Goal: Task Accomplishment & Management: Use online tool/utility

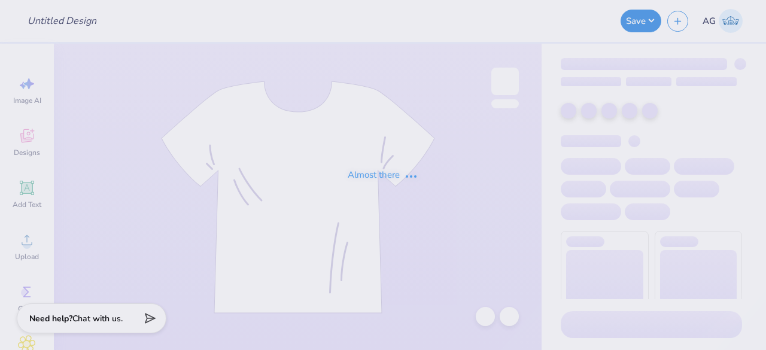
type input "big little"
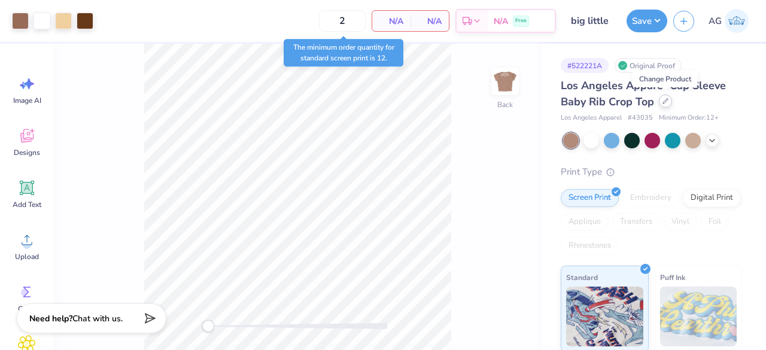
click at [670, 101] on div at bounding box center [665, 101] width 13 height 13
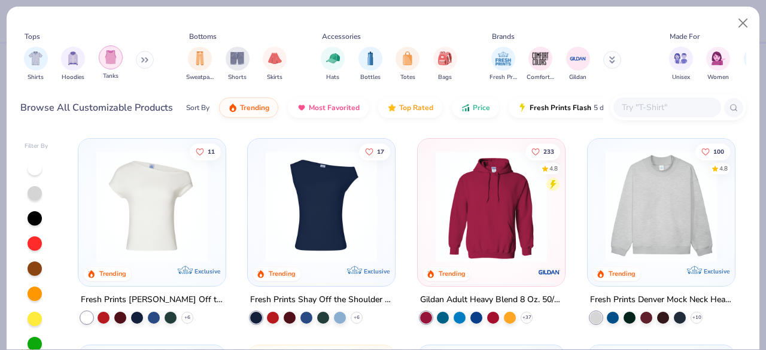
click at [108, 63] on img "filter for Tanks" at bounding box center [110, 57] width 13 height 14
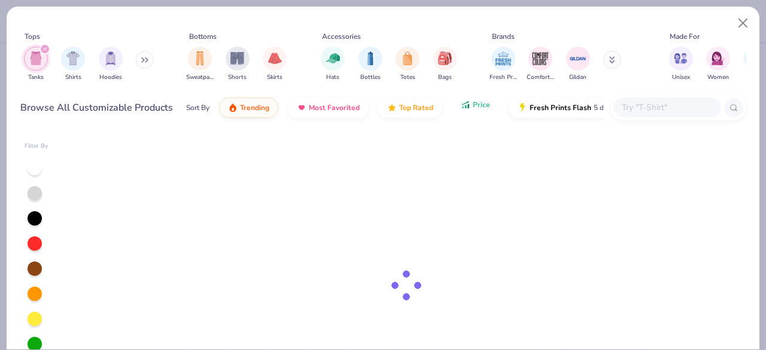
click at [473, 108] on span "Price" at bounding box center [481, 105] width 17 height 10
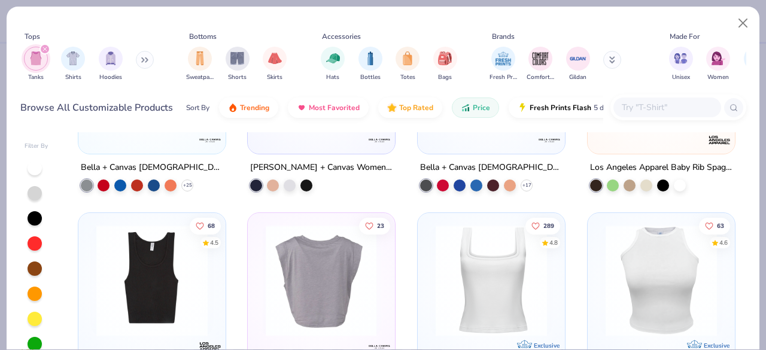
scroll to position [1017, 0]
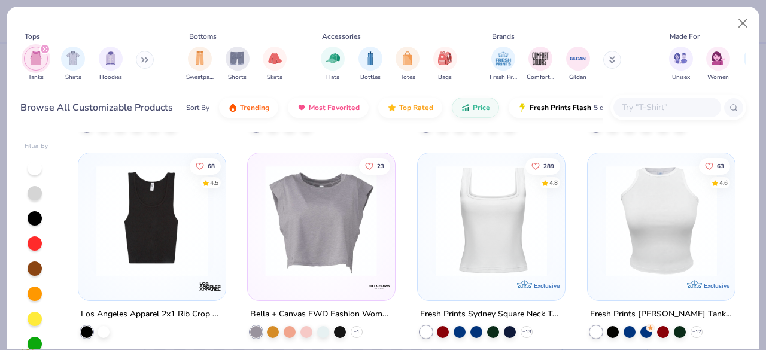
click at [194, 215] on img at bounding box center [151, 220] width 123 height 111
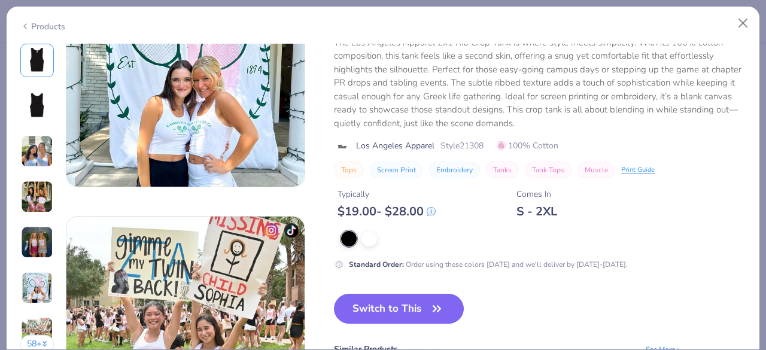
scroll to position [1556, 0]
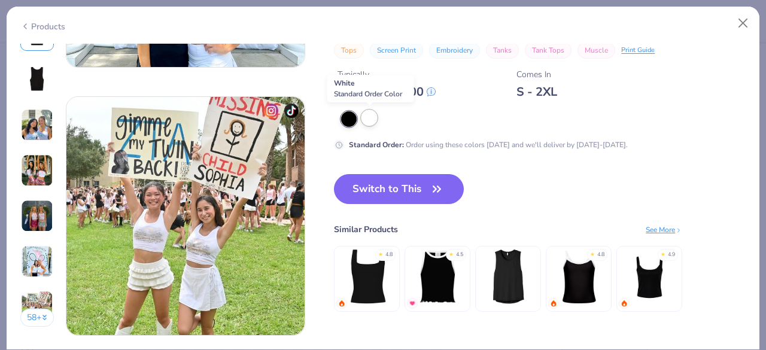
click at [366, 122] on div at bounding box center [369, 118] width 16 height 16
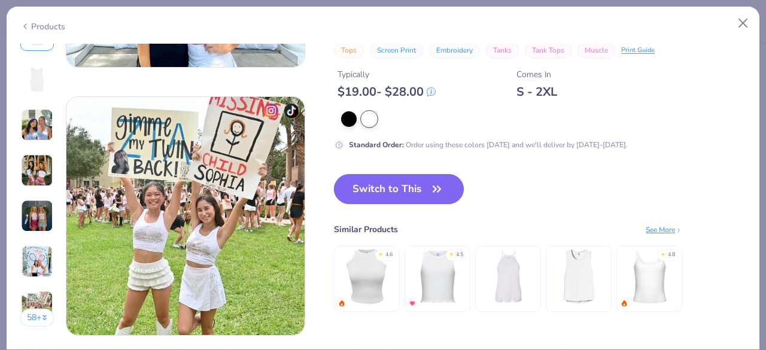
click at [412, 191] on button "Switch to This" at bounding box center [399, 189] width 130 height 30
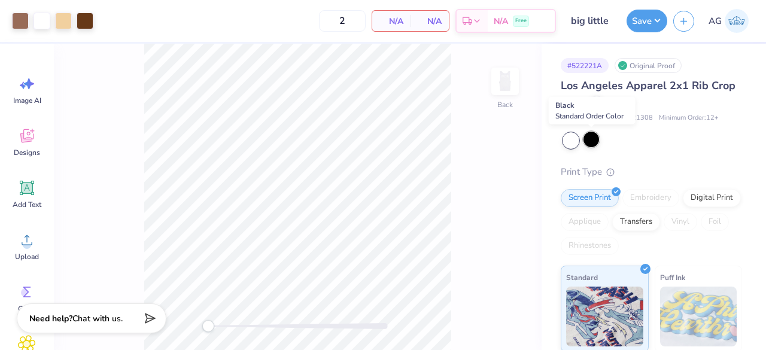
click at [594, 141] on div at bounding box center [592, 140] width 16 height 16
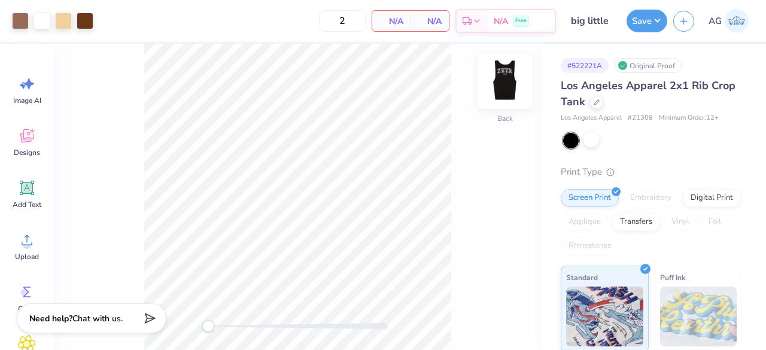
click at [501, 99] on img at bounding box center [505, 81] width 48 height 48
click at [517, 78] on img at bounding box center [505, 81] width 48 height 48
click at [63, 18] on div at bounding box center [63, 19] width 17 height 17
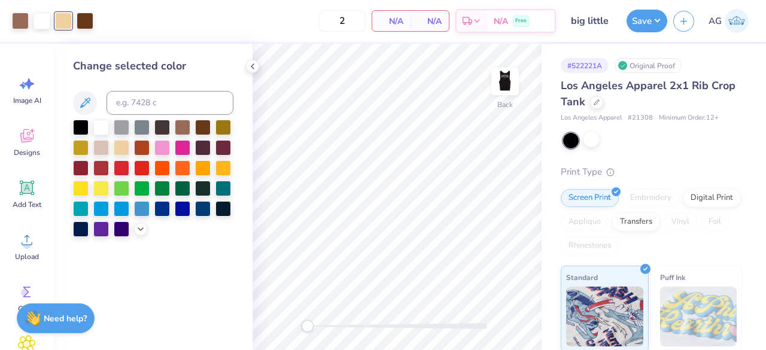
click at [148, 20] on div "2 N/A Per Item N/A Total Est. Delivery N/A Free" at bounding box center [327, 21] width 457 height 42
click at [259, 66] on div at bounding box center [252, 66] width 13 height 13
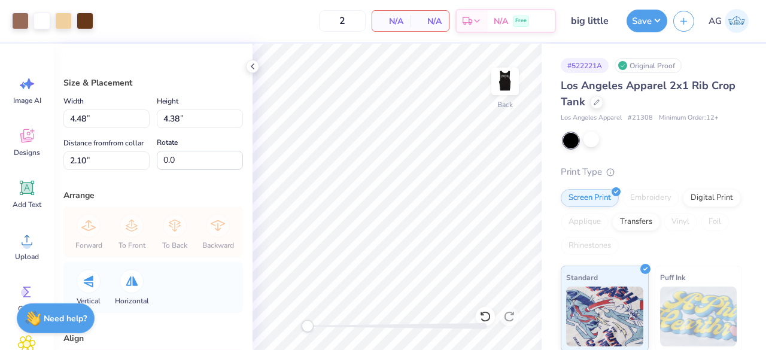
type input "4.48"
type input "4.38"
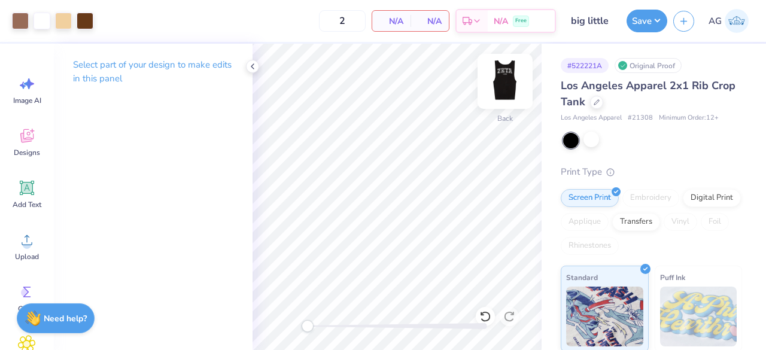
click at [503, 82] on img at bounding box center [505, 81] width 48 height 48
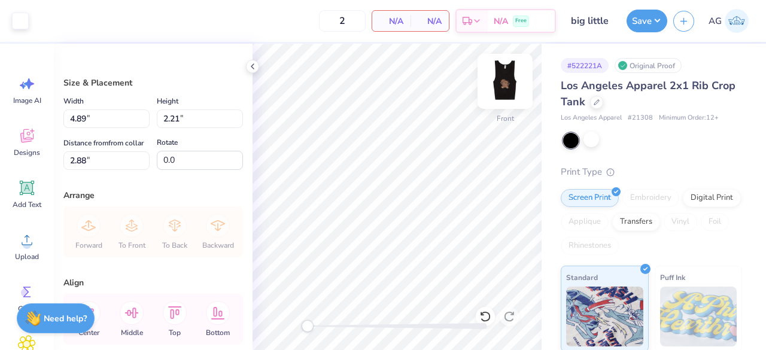
click at [498, 81] on img at bounding box center [505, 81] width 48 height 48
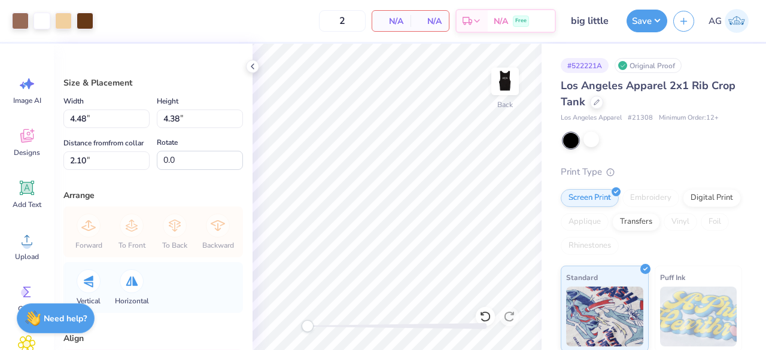
type input "4.48"
type input "4.38"
type input "2.10"
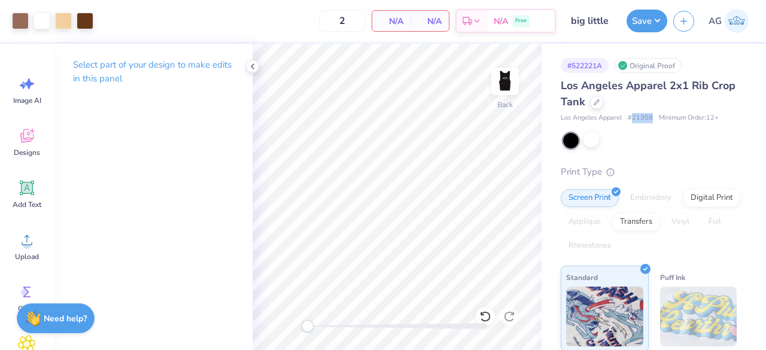
drag, startPoint x: 633, startPoint y: 118, endPoint x: 654, endPoint y: 117, distance: 21.0
click at [654, 117] on div "Los Angeles Apparel # 21308 Minimum Order: 12 +" at bounding box center [651, 118] width 181 height 10
copy span "21308"
click at [600, 102] on icon at bounding box center [597, 101] width 6 height 6
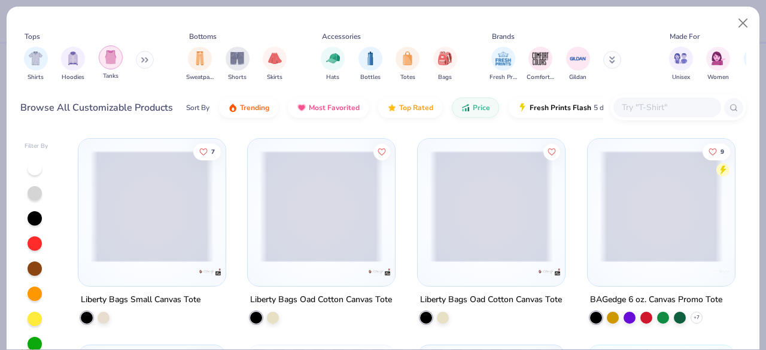
click at [114, 59] on img "filter for Tanks" at bounding box center [110, 57] width 13 height 14
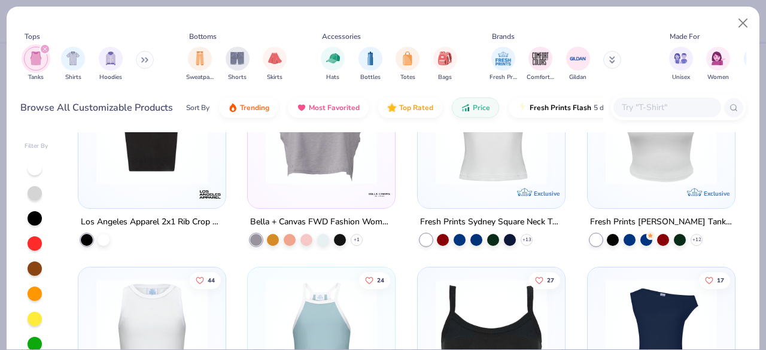
scroll to position [1077, 0]
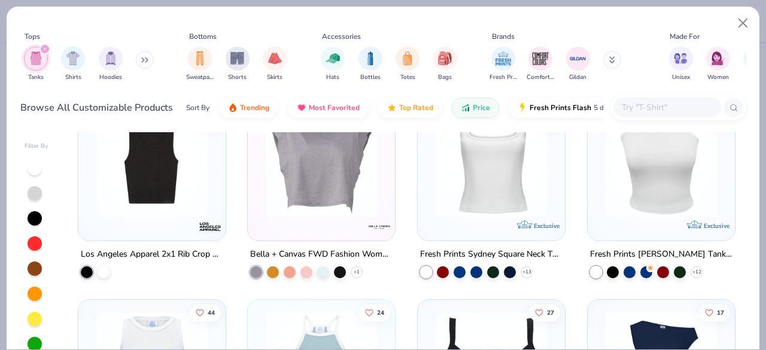
click at [692, 107] on input "text" at bounding box center [667, 108] width 92 height 14
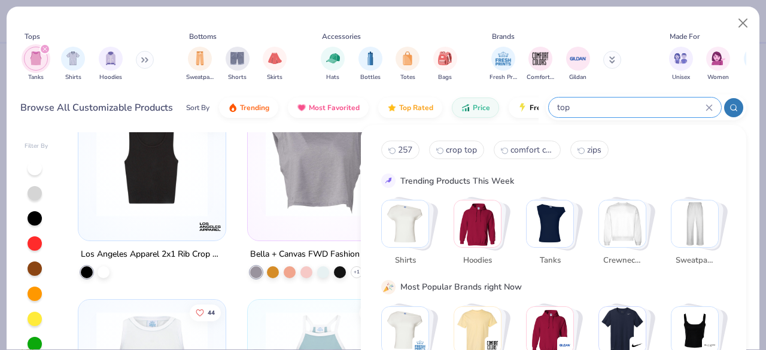
type input "top"
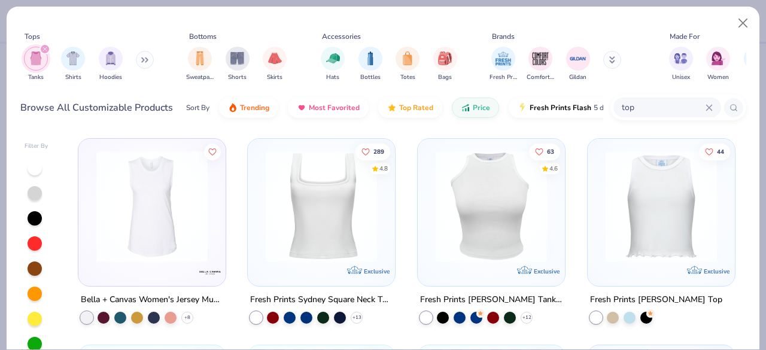
click at [44, 47] on icon "filter for Tanks" at bounding box center [44, 49] width 5 height 5
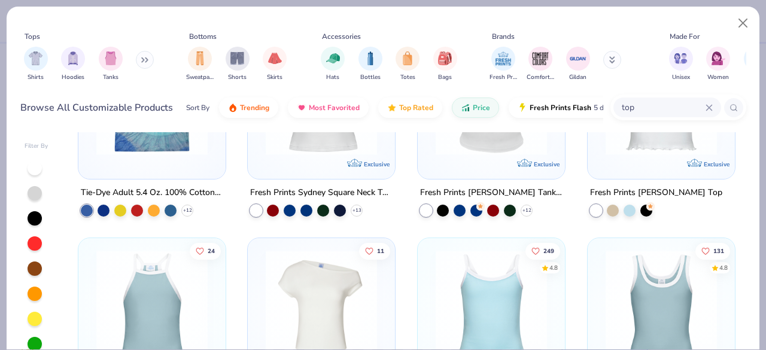
scroll to position [359, 0]
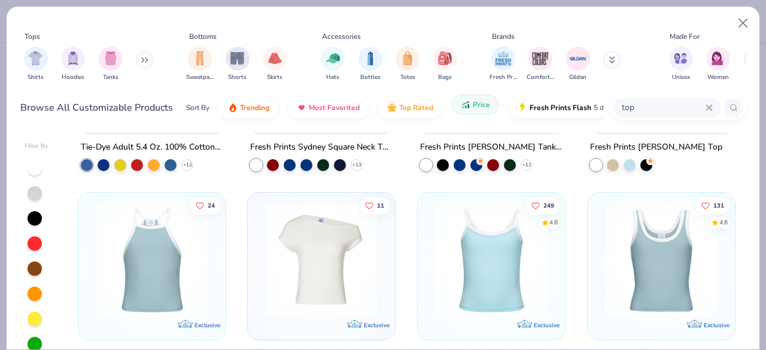
click at [473, 108] on span "Price" at bounding box center [481, 105] width 17 height 10
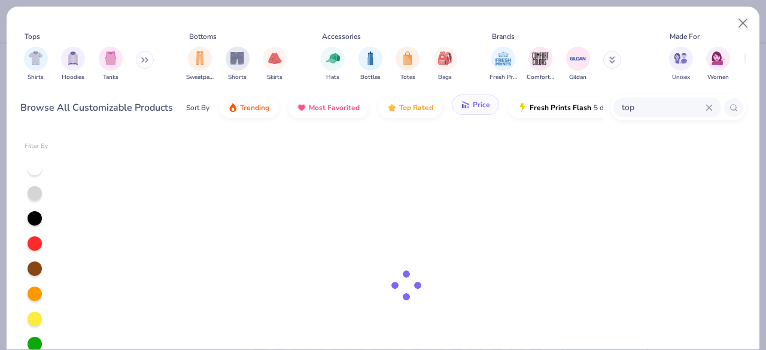
click at [473, 108] on span "Price" at bounding box center [481, 105] width 17 height 10
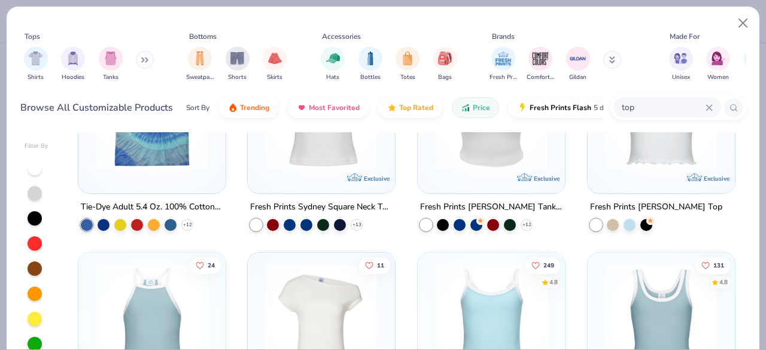
scroll to position [0, 0]
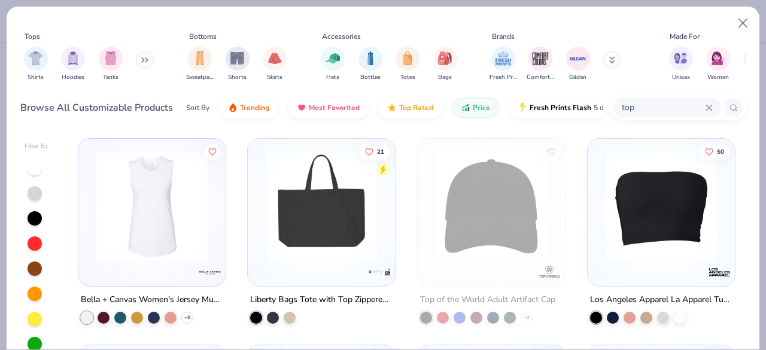
click at [712, 106] on icon at bounding box center [709, 107] width 7 height 7
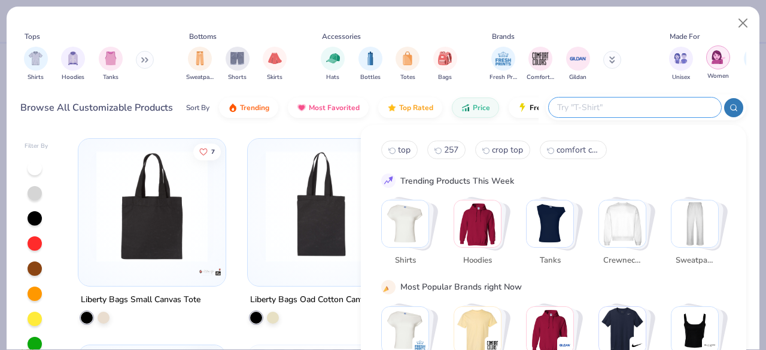
click at [719, 55] on img "filter for Women" at bounding box center [719, 57] width 14 height 14
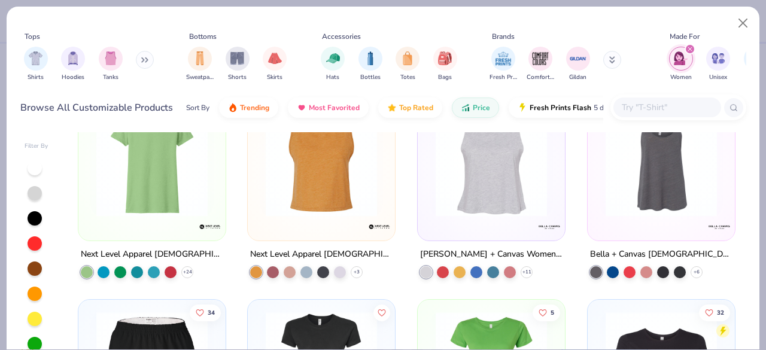
scroll to position [1017, 0]
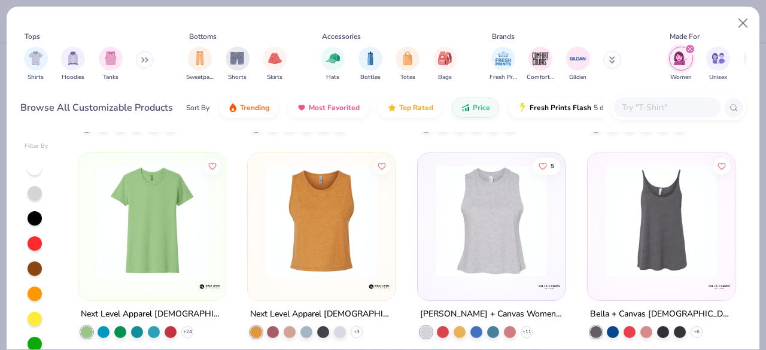
click at [299, 242] on img at bounding box center [321, 220] width 123 height 111
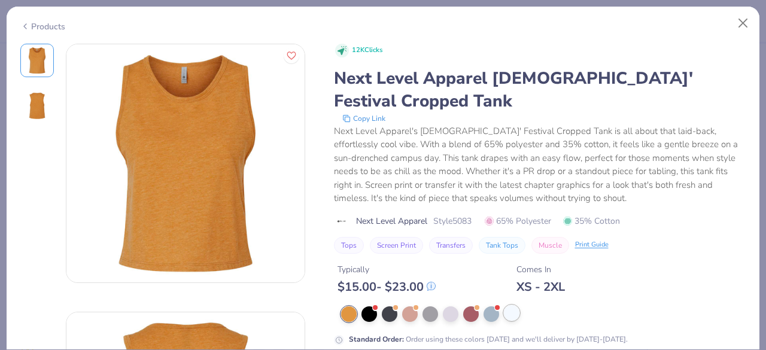
click at [508, 305] on div at bounding box center [512, 313] width 16 height 16
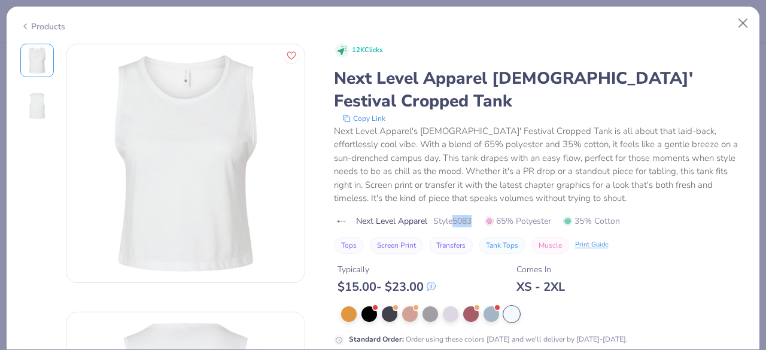
drag, startPoint x: 457, startPoint y: 198, endPoint x: 476, endPoint y: 198, distance: 19.2
click at [476, 215] on div "Next Level Apparel Style 5083 65% Polyester 35% Cotton" at bounding box center [540, 221] width 412 height 13
copy span "5083"
click at [27, 31] on div "Products" at bounding box center [383, 22] width 753 height 31
click at [32, 26] on div "Products" at bounding box center [42, 26] width 45 height 13
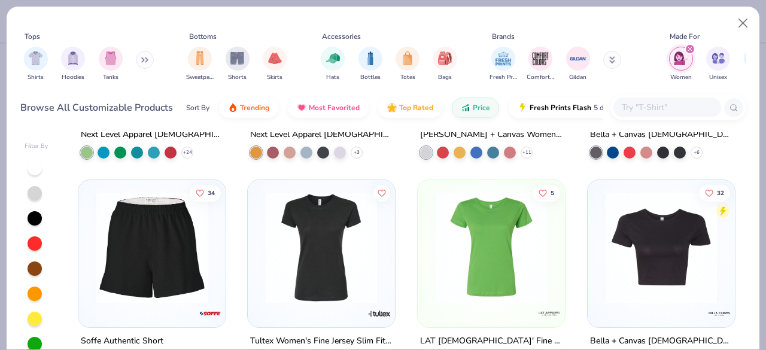
scroll to position [1257, 0]
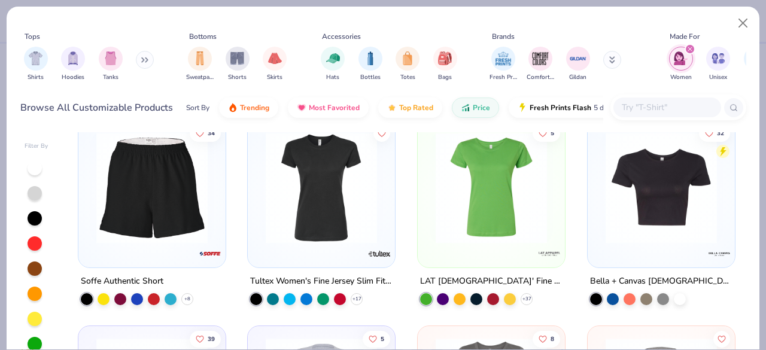
click at [612, 240] on img at bounding box center [661, 187] width 123 height 111
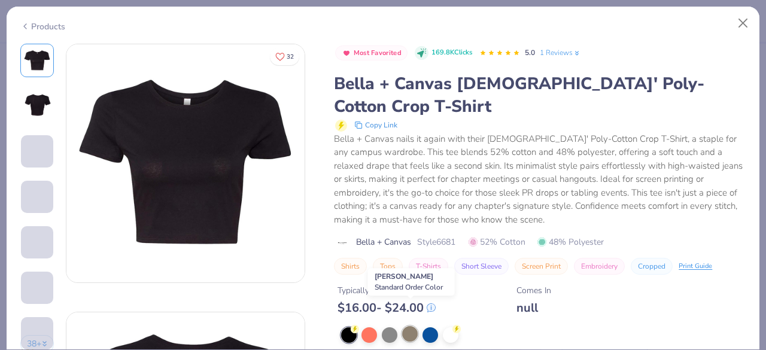
click at [409, 326] on div at bounding box center [410, 334] width 16 height 16
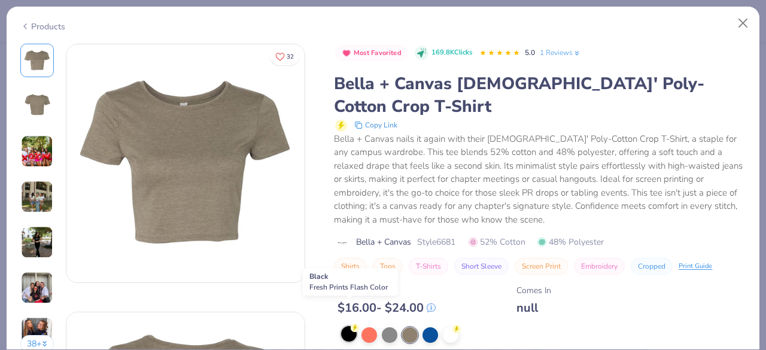
click at [353, 326] on div at bounding box center [349, 334] width 16 height 16
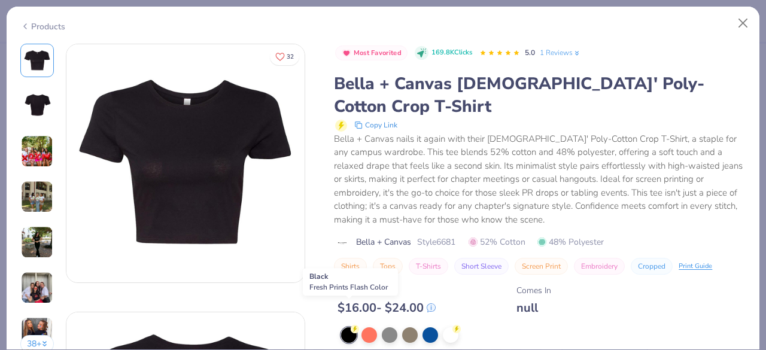
scroll to position [180, 0]
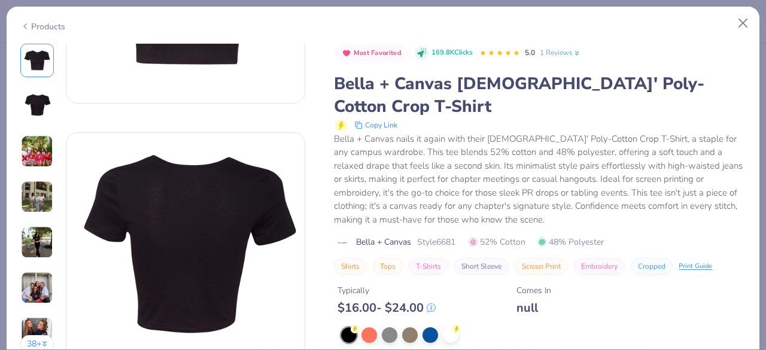
click at [462, 236] on div "Bella + Canvas Style 6681 52% Cotton 48% Polyester" at bounding box center [540, 242] width 412 height 13
click at [450, 236] on span "Style 6681" at bounding box center [436, 242] width 38 height 13
drag, startPoint x: 440, startPoint y: 221, endPoint x: 469, endPoint y: 219, distance: 29.4
click at [469, 236] on div "Bella + Canvas Style 6681 52% Cotton 48% Polyester" at bounding box center [540, 242] width 412 height 13
copy span "6681"
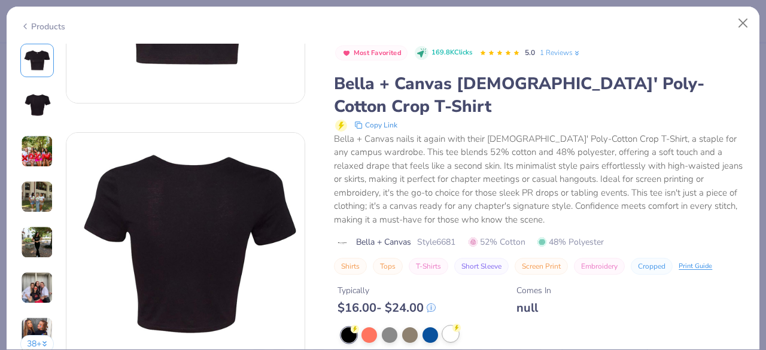
click at [449, 326] on div at bounding box center [451, 334] width 16 height 16
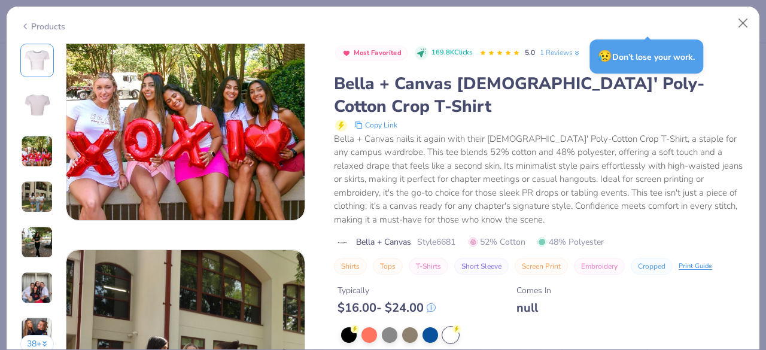
scroll to position [419, 0]
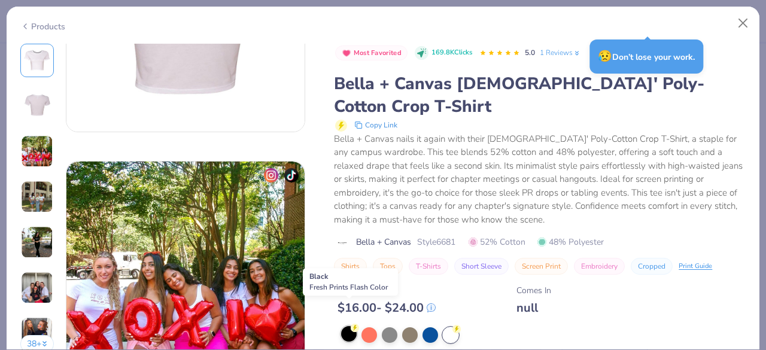
click at [350, 326] on div at bounding box center [349, 334] width 16 height 16
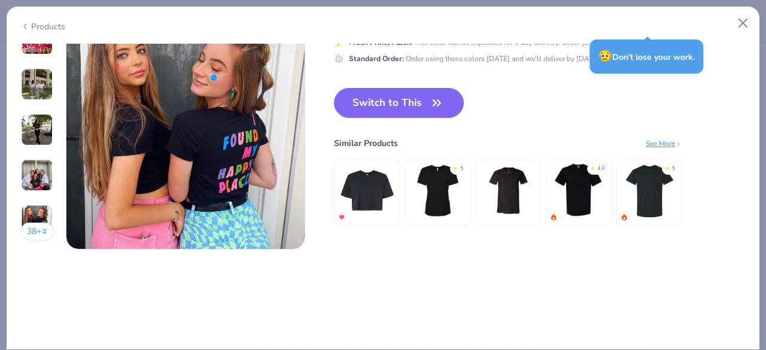
scroll to position [1616, 0]
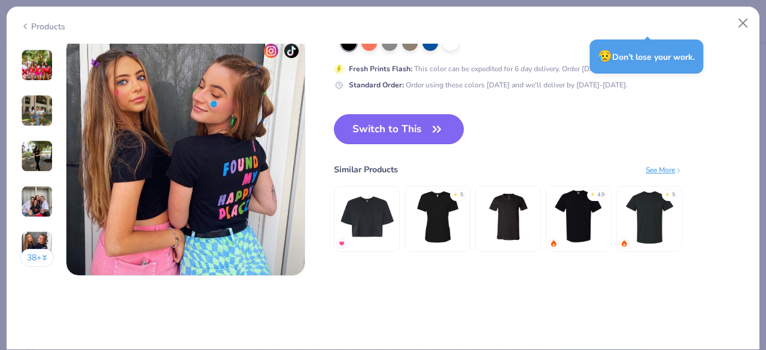
click at [388, 130] on button "Switch to This" at bounding box center [399, 129] width 130 height 30
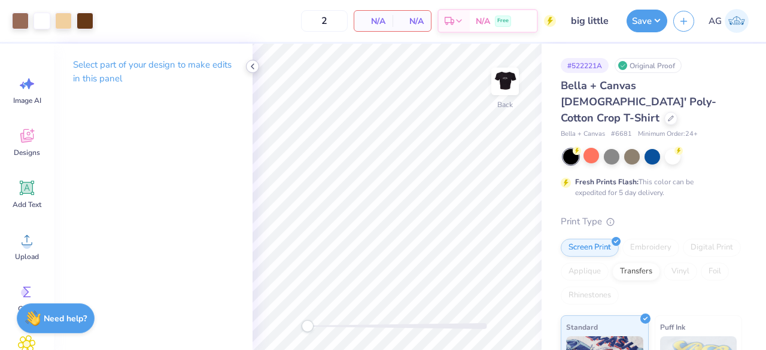
click at [255, 71] on icon at bounding box center [253, 67] width 10 height 10
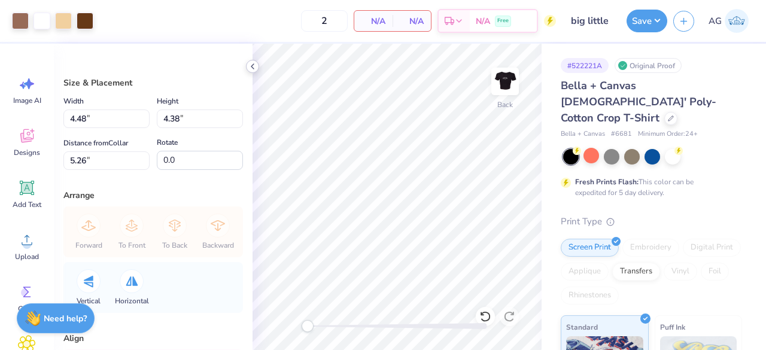
type input "5.92"
type input "5.79"
type input "3.00"
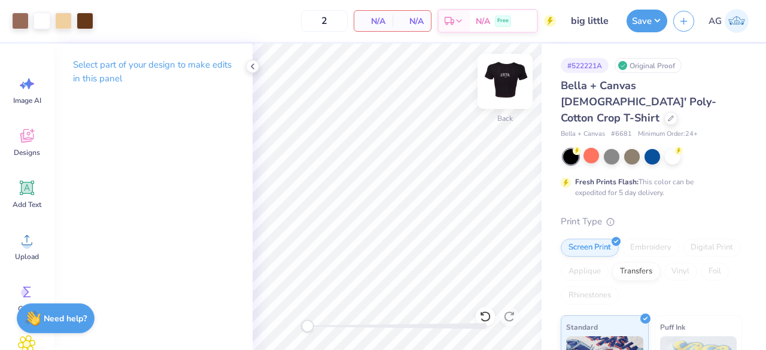
click at [512, 70] on img at bounding box center [505, 81] width 48 height 48
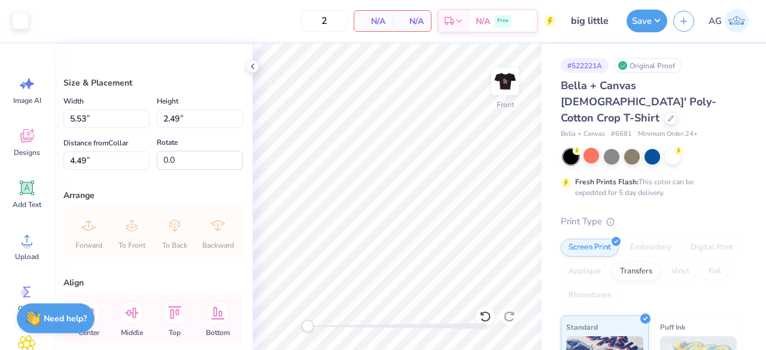
type input "5.53"
type input "2.49"
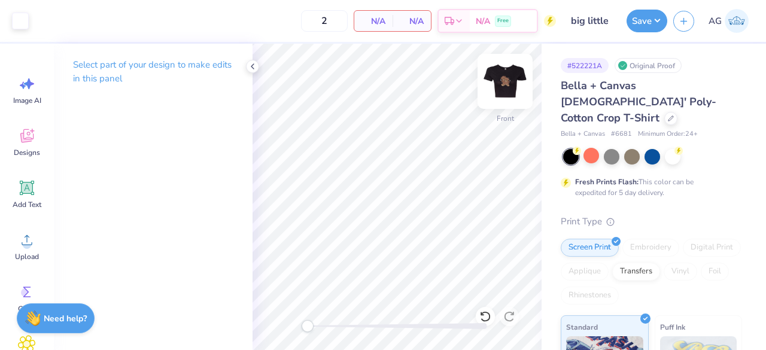
click at [492, 80] on img at bounding box center [505, 81] width 48 height 48
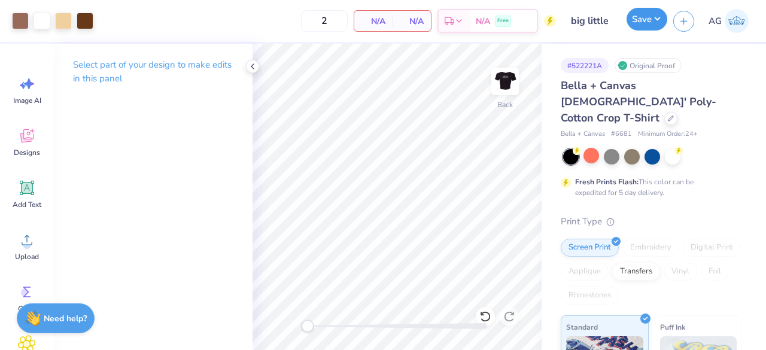
click at [657, 28] on button "Save" at bounding box center [647, 19] width 41 height 23
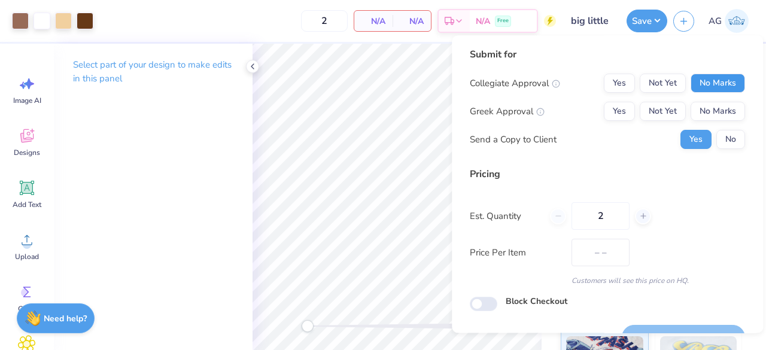
click at [722, 77] on button "No Marks" at bounding box center [718, 83] width 54 height 19
click at [621, 105] on button "Yes" at bounding box center [619, 111] width 31 height 19
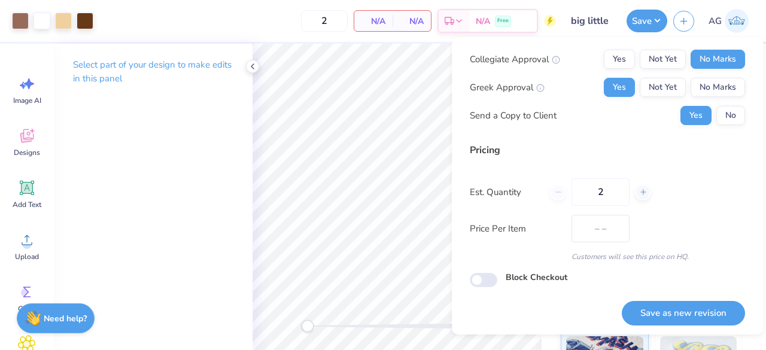
scroll to position [28, 0]
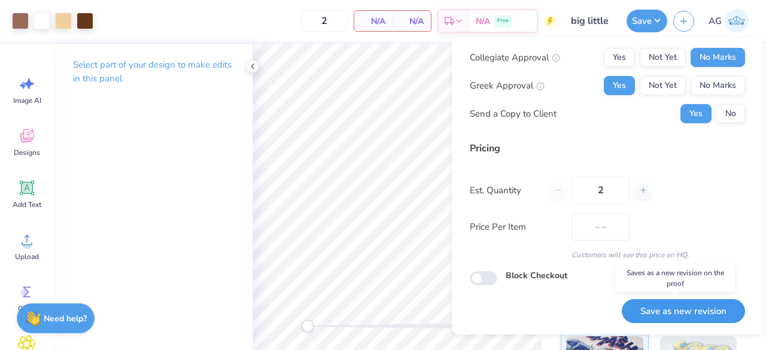
click at [665, 317] on button "Save as new revision" at bounding box center [683, 311] width 123 height 25
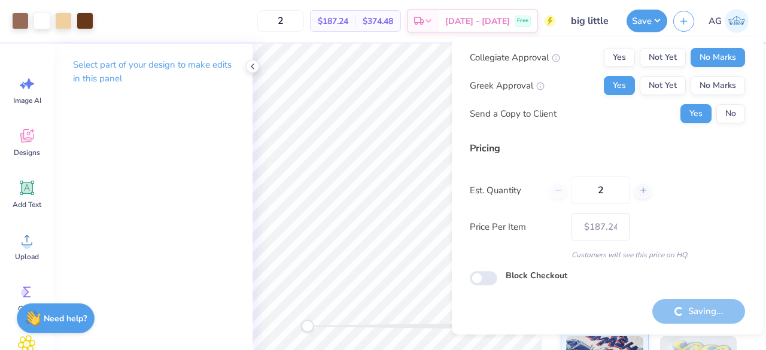
type input "$187.24"
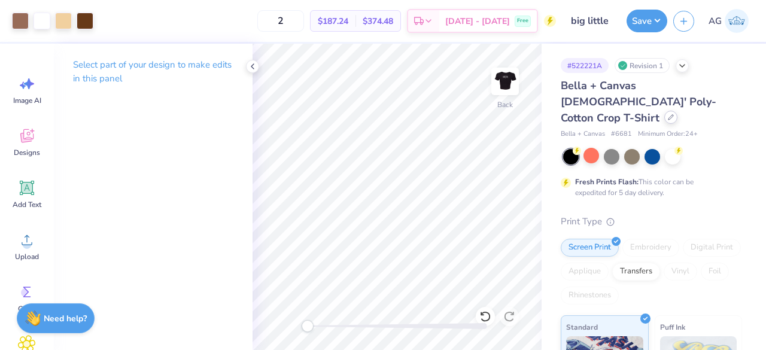
click at [669, 111] on div at bounding box center [670, 117] width 13 height 13
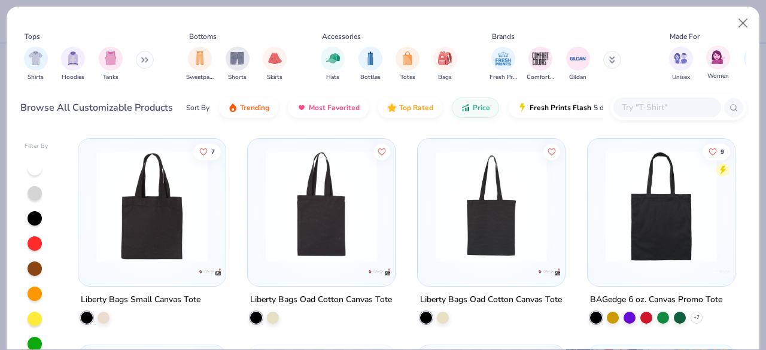
click at [712, 69] on div "Women" at bounding box center [718, 62] width 24 height 35
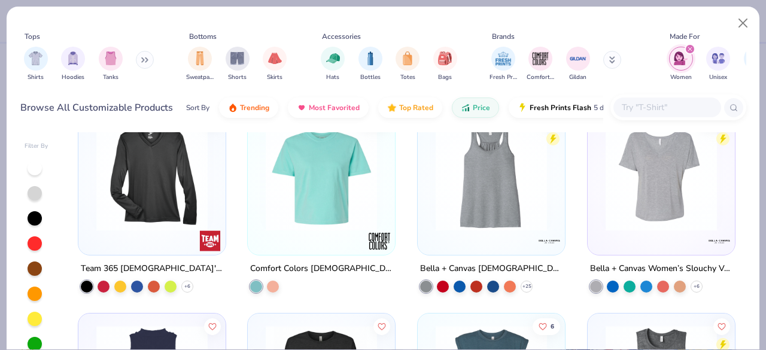
scroll to position [2214, 0]
